Goal: Task Accomplishment & Management: Use online tool/utility

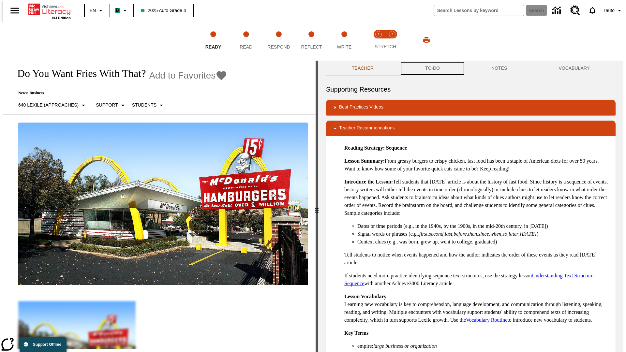
click at [432, 68] on button "TO-DO" at bounding box center [432, 69] width 66 height 16
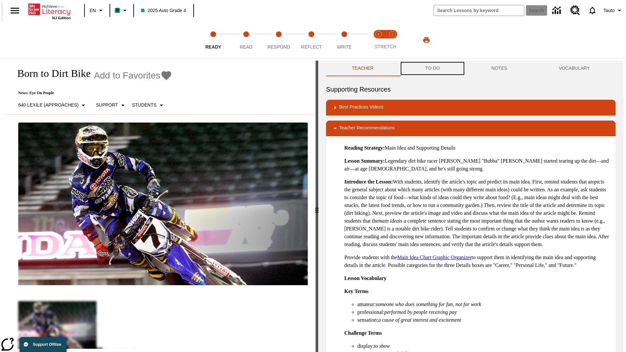
click at [432, 68] on button "TO-DO" at bounding box center [432, 69] width 66 height 16
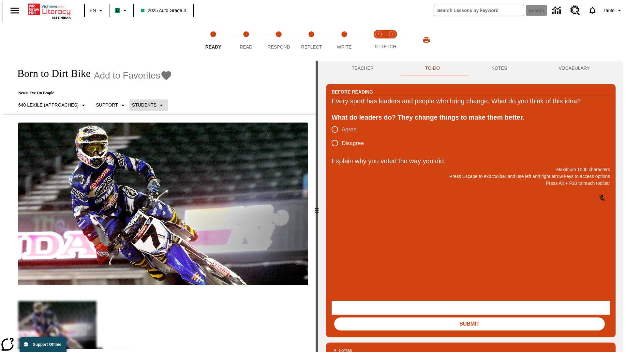
click at [145, 105] on p "Students" at bounding box center [144, 105] width 24 height 7
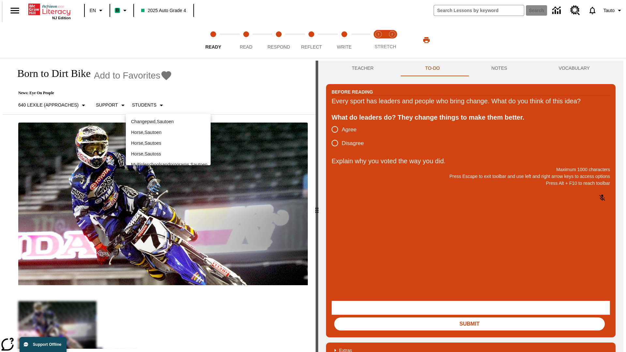
click at [168, 132] on p "Horse , Sautoen" at bounding box center [168, 132] width 74 height 7
